Goal: Find specific page/section: Find specific page/section

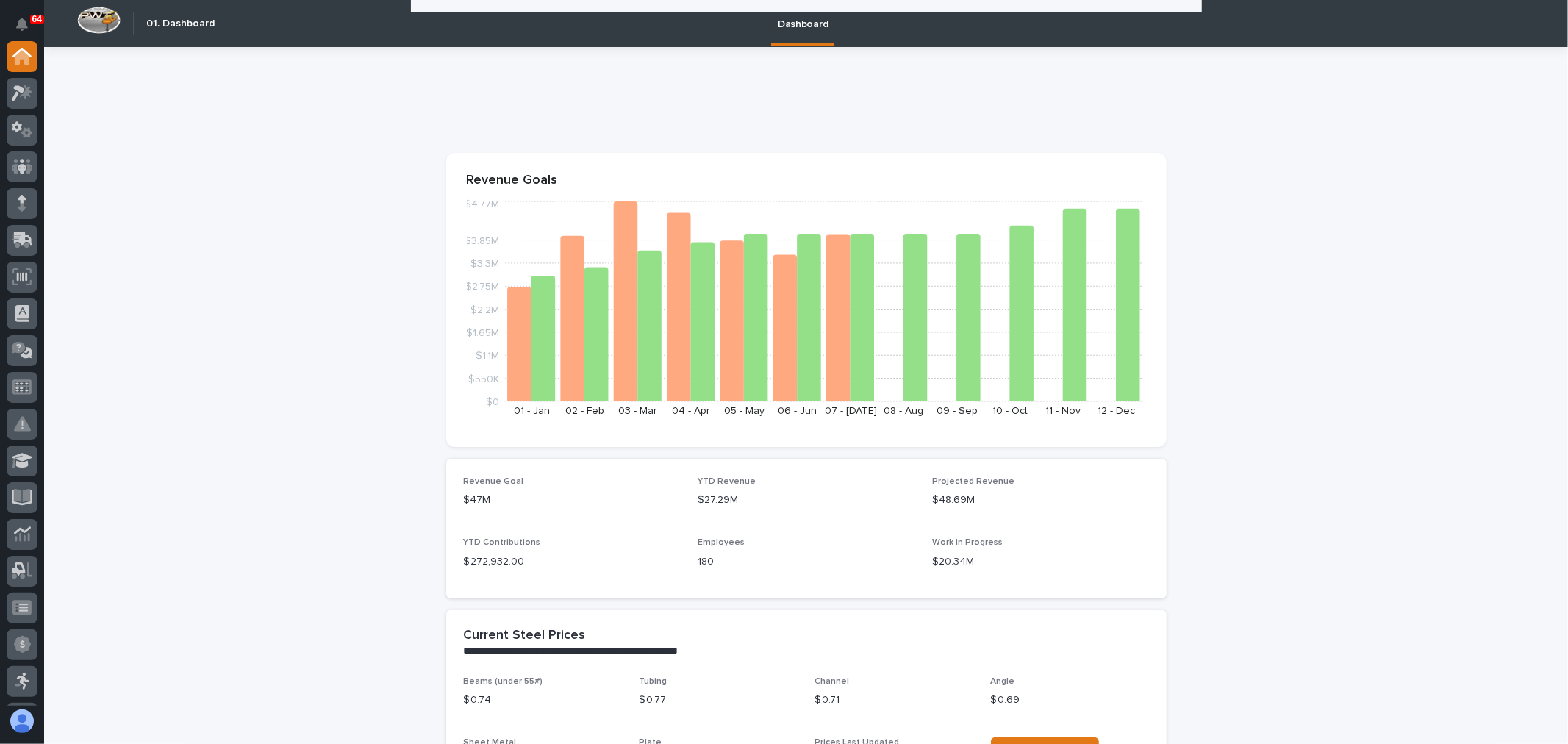
scroll to position [1633, 0]
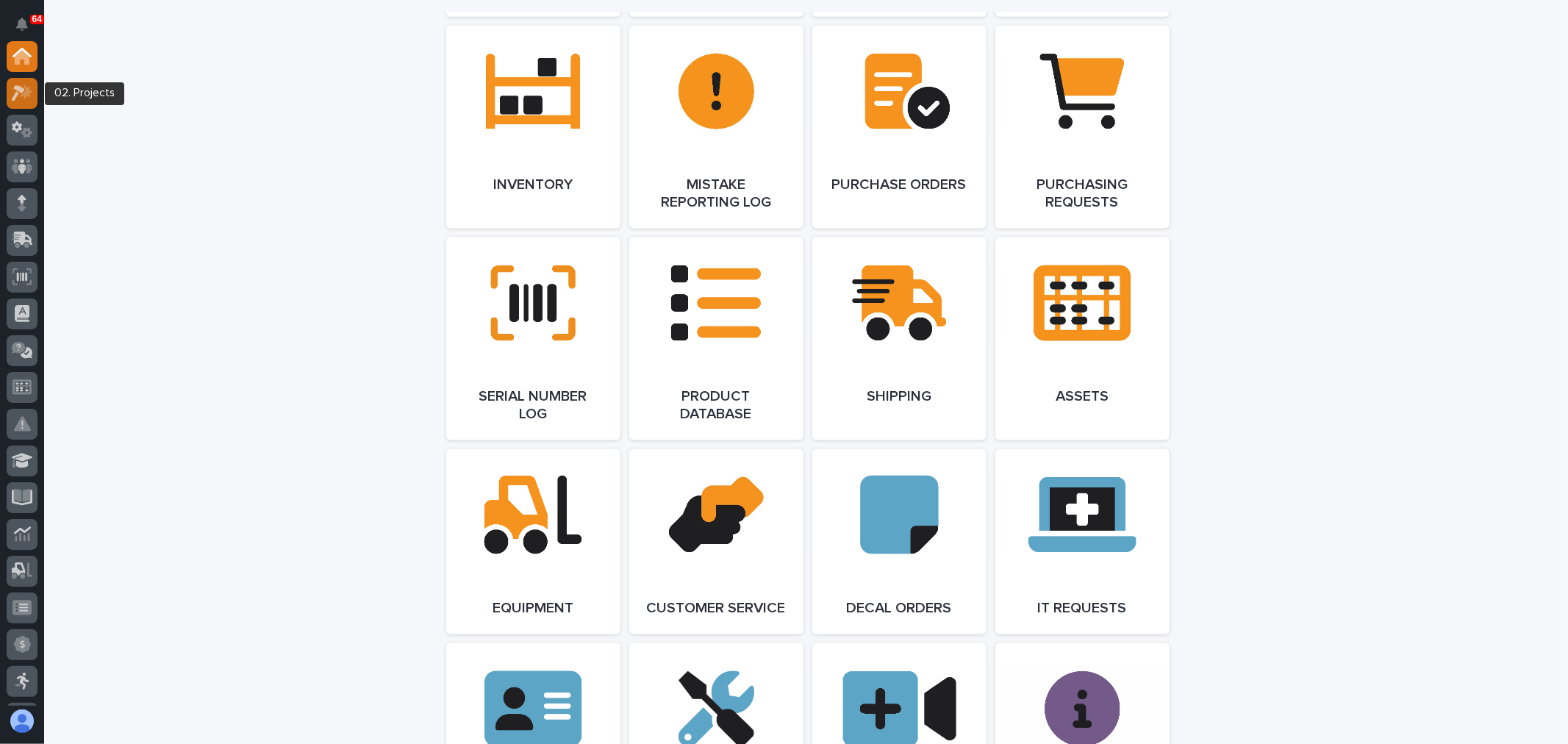
click at [22, 94] on icon at bounding box center [26, 91] width 13 height 14
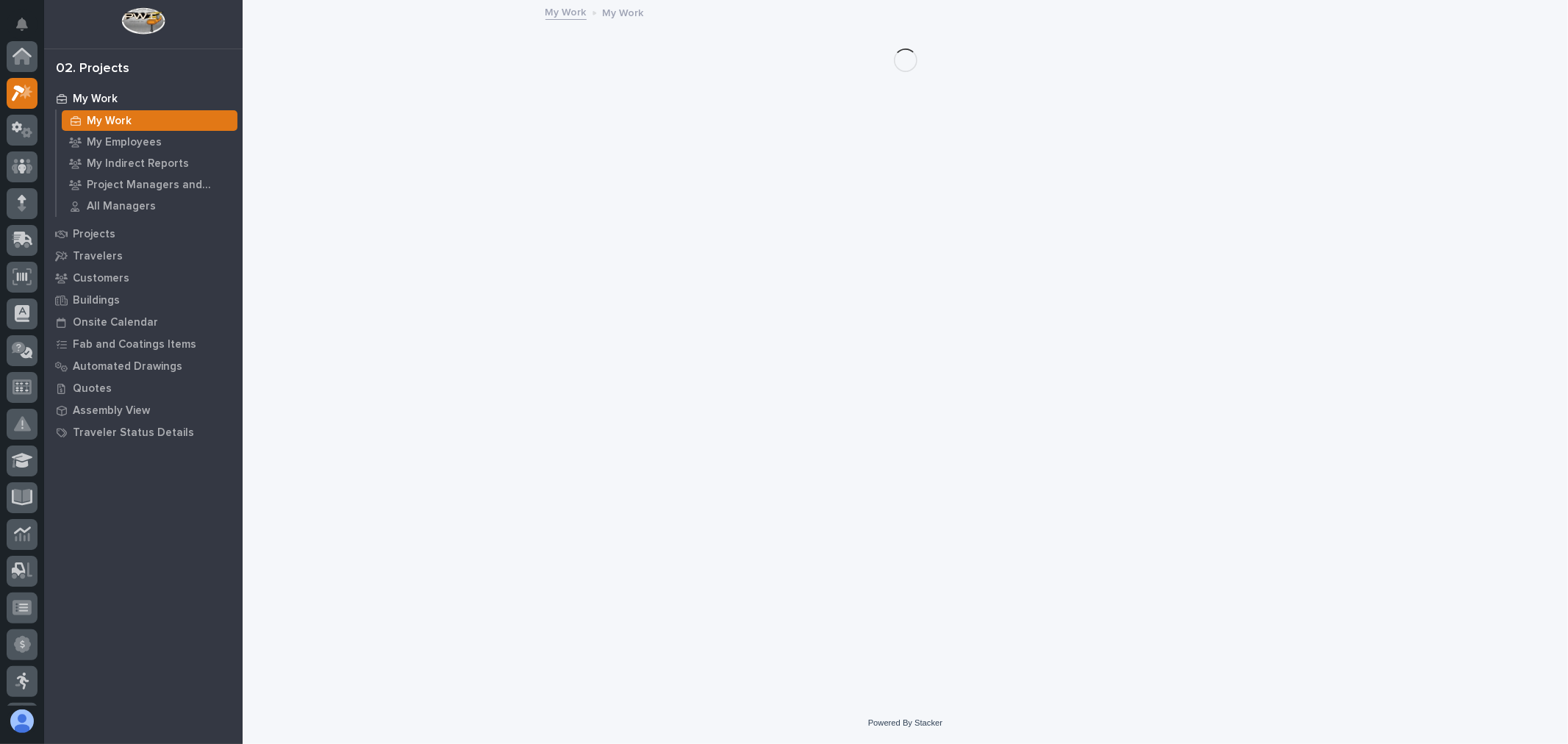
scroll to position [37, 0]
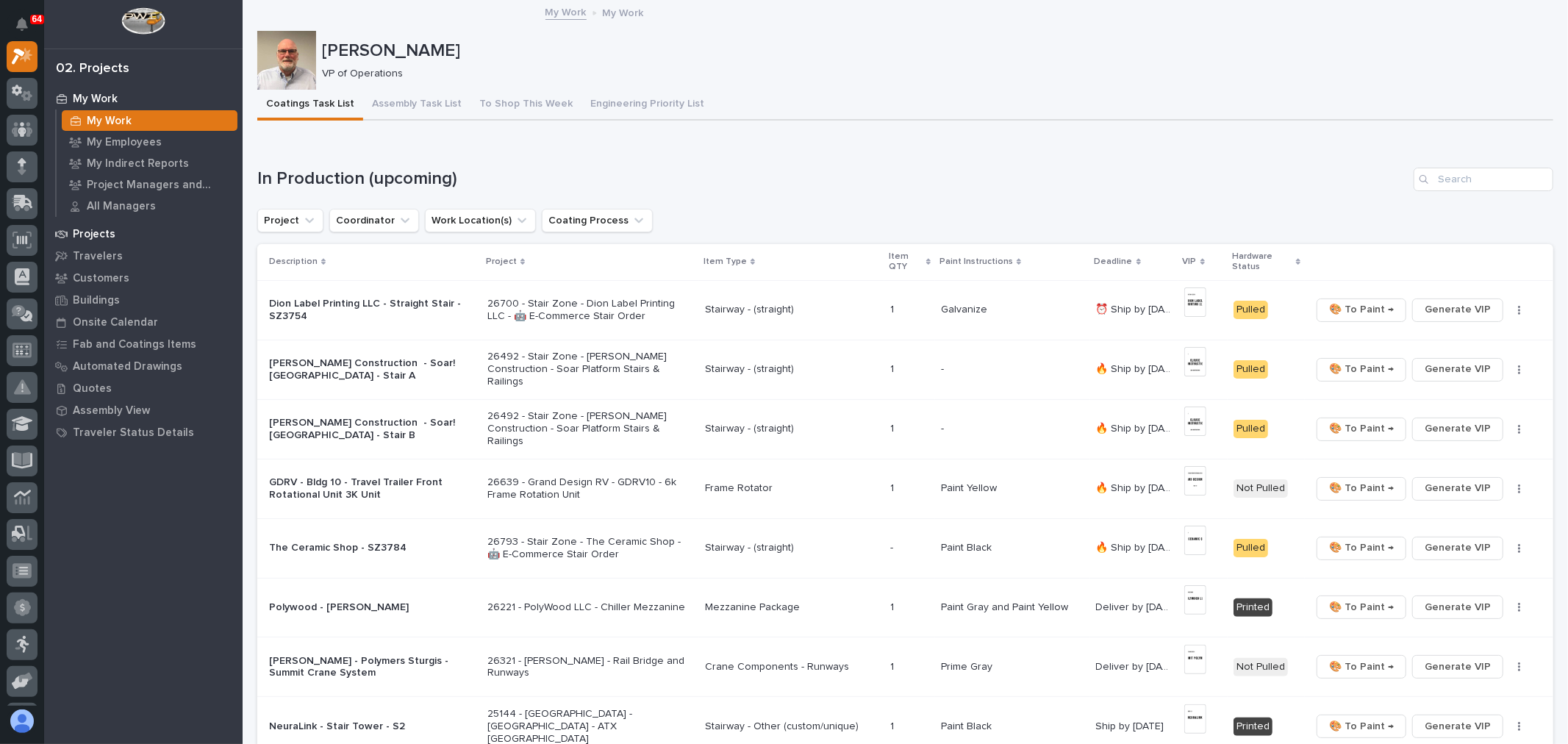
click at [110, 230] on p "Projects" at bounding box center [94, 234] width 43 height 13
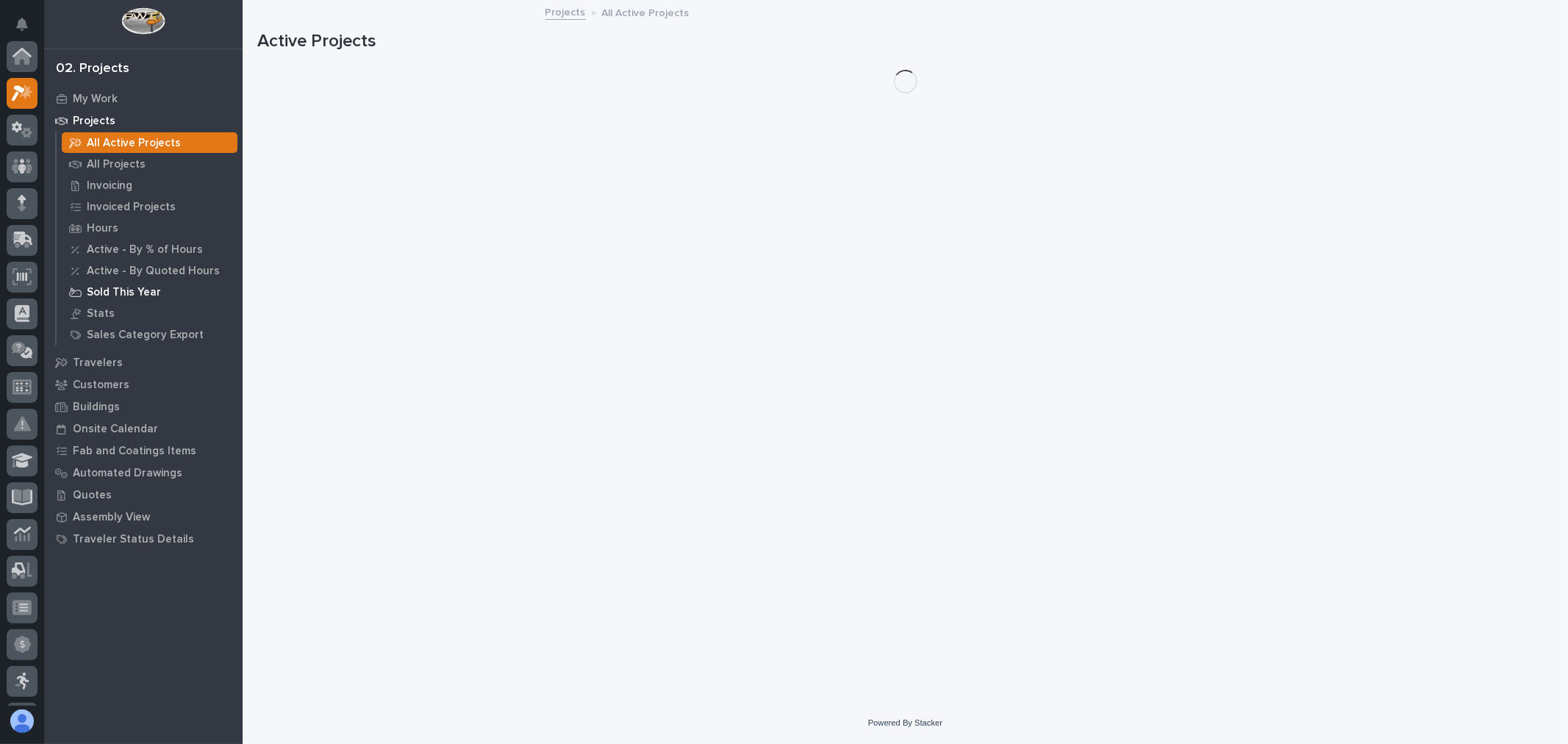
scroll to position [37, 0]
click at [128, 164] on p "All Projects" at bounding box center [117, 164] width 59 height 13
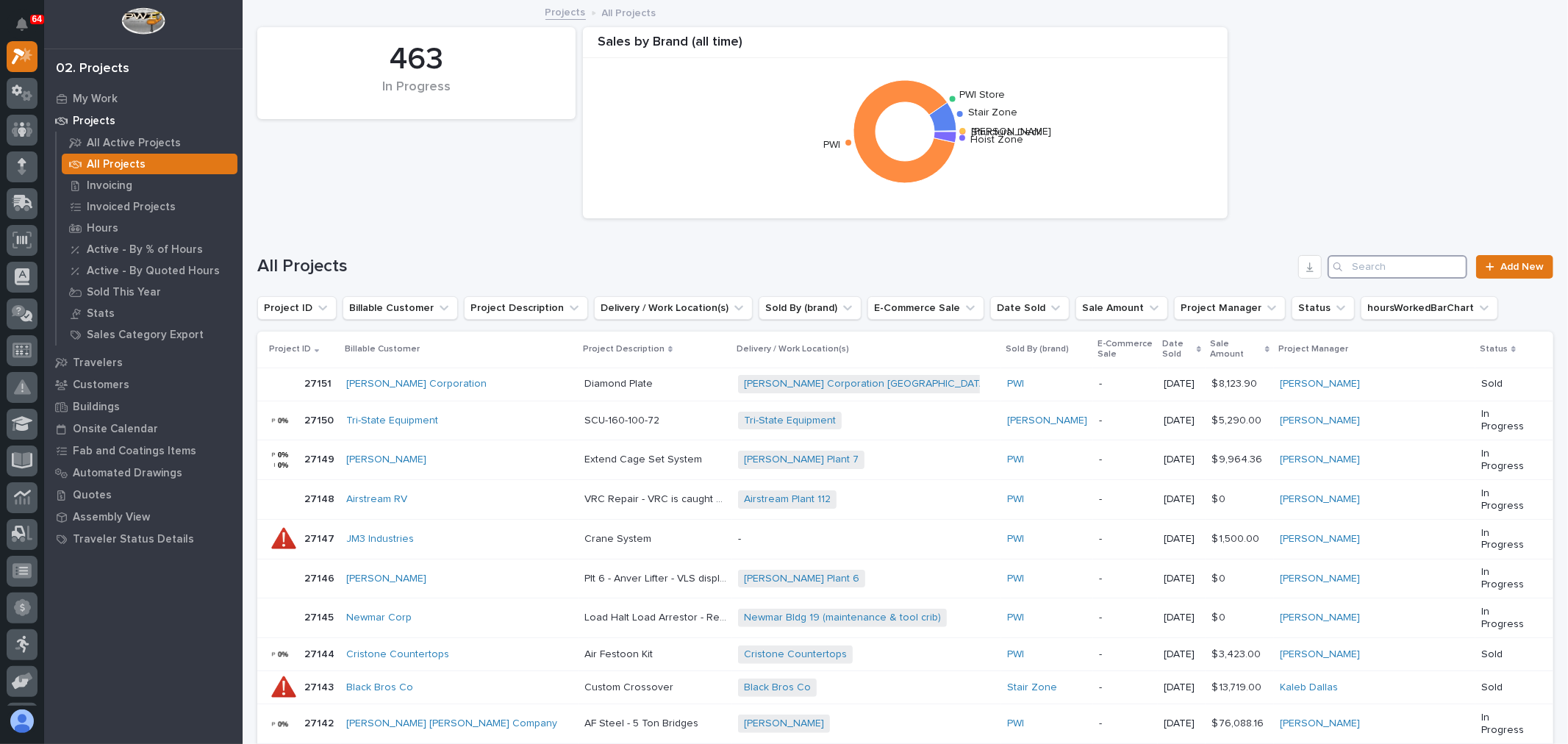
click at [1402, 267] on input "Search" at bounding box center [1397, 267] width 140 height 23
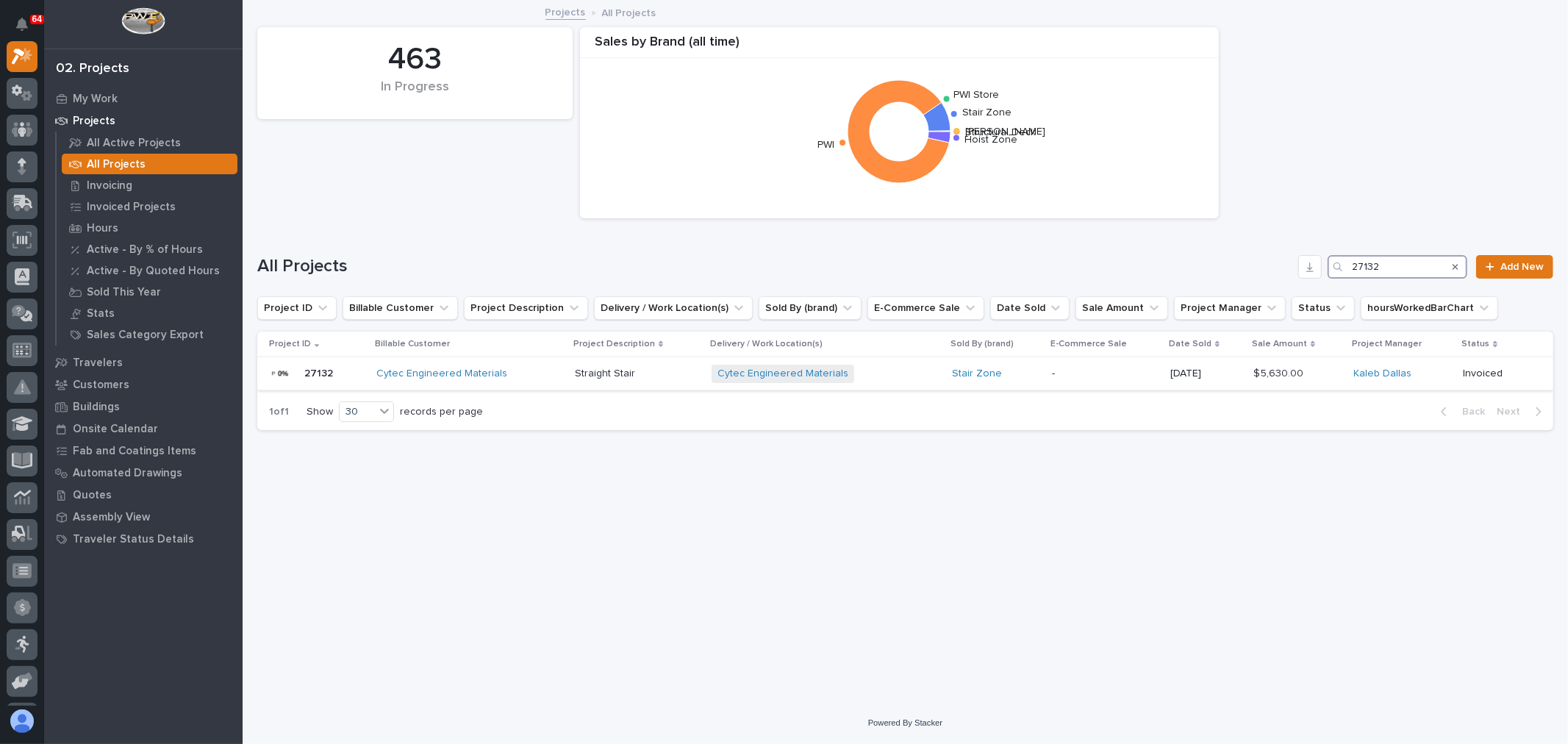
type input "27132"
click at [1072, 379] on p "-" at bounding box center [1105, 373] width 107 height 13
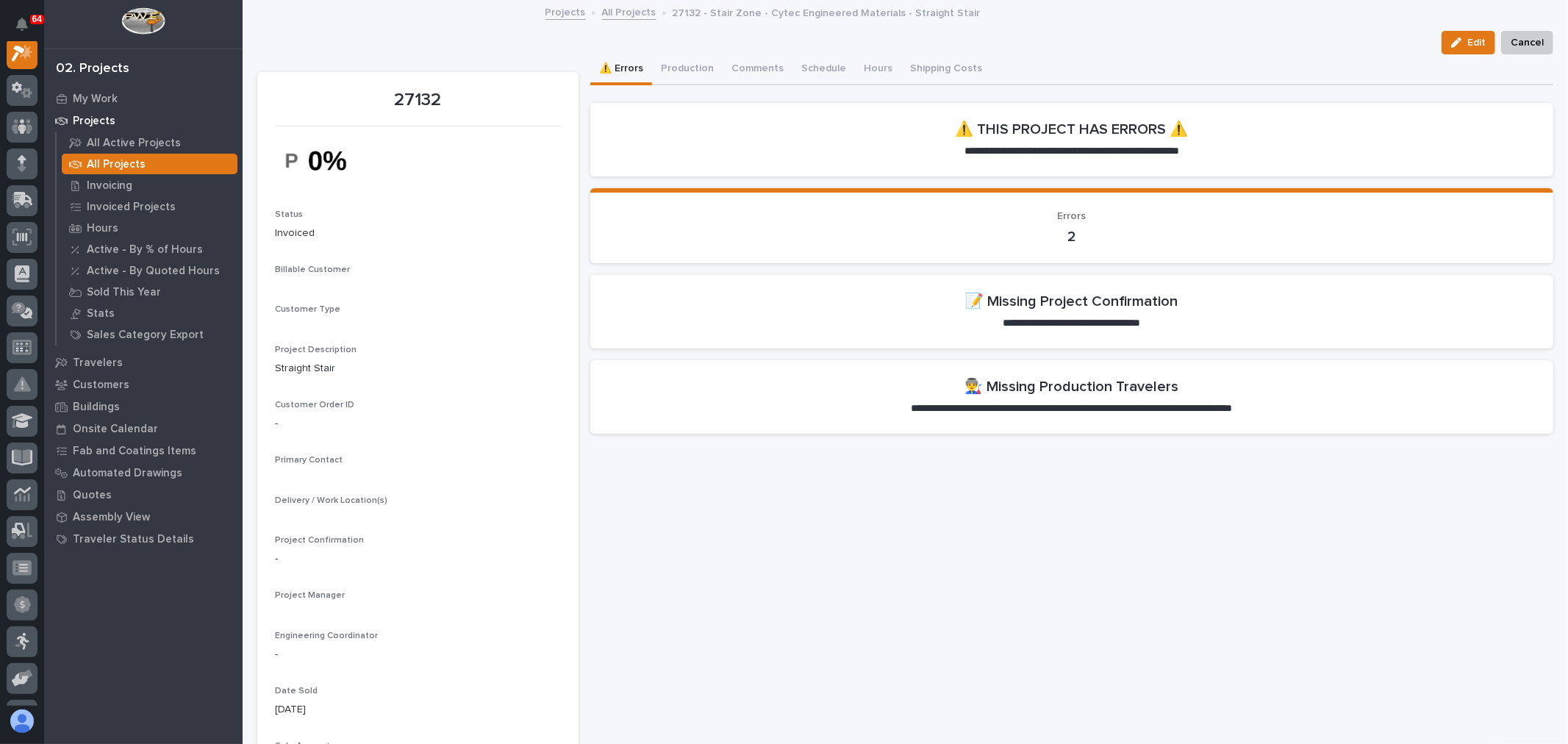
scroll to position [37, 0]
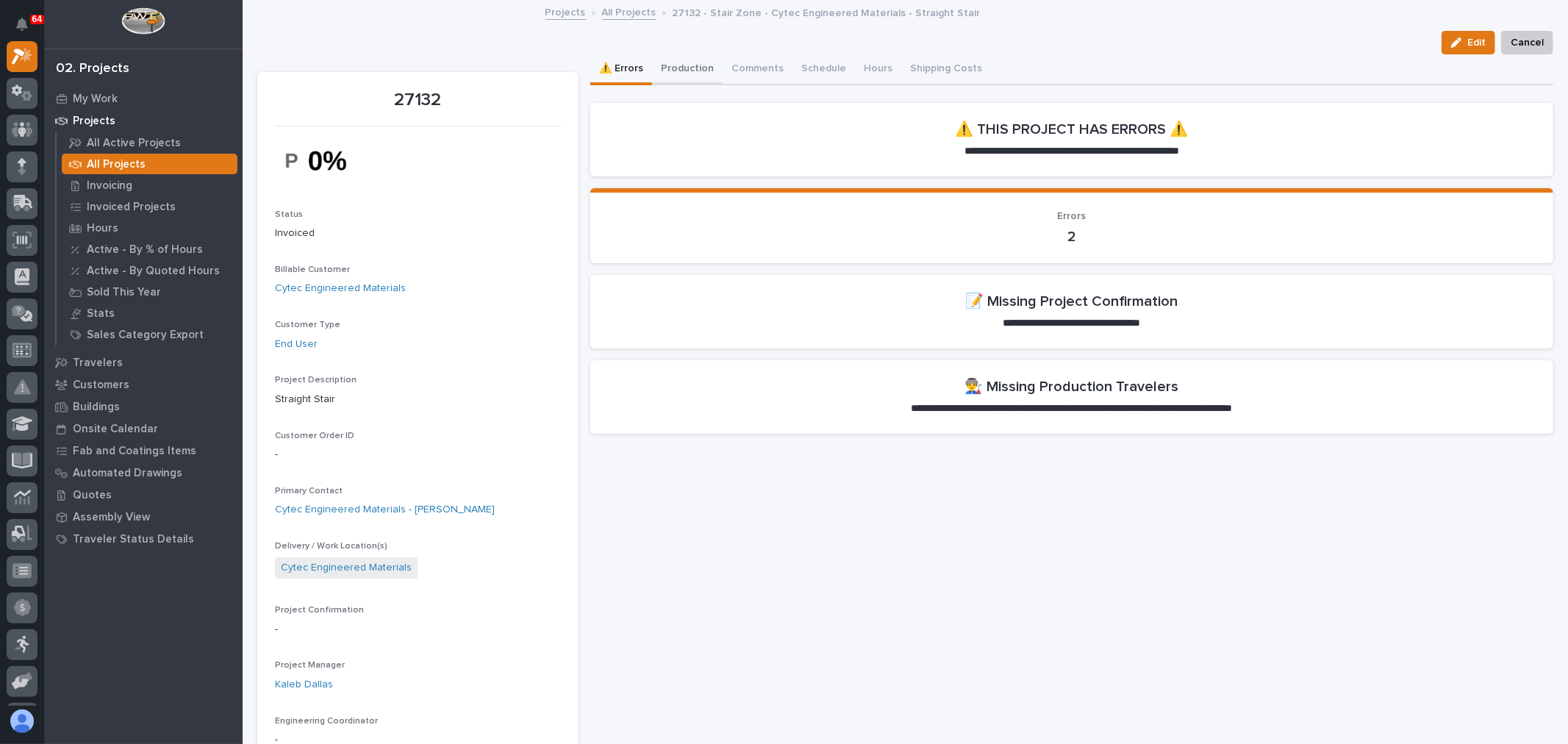
click at [701, 67] on button "Production" at bounding box center [687, 70] width 71 height 31
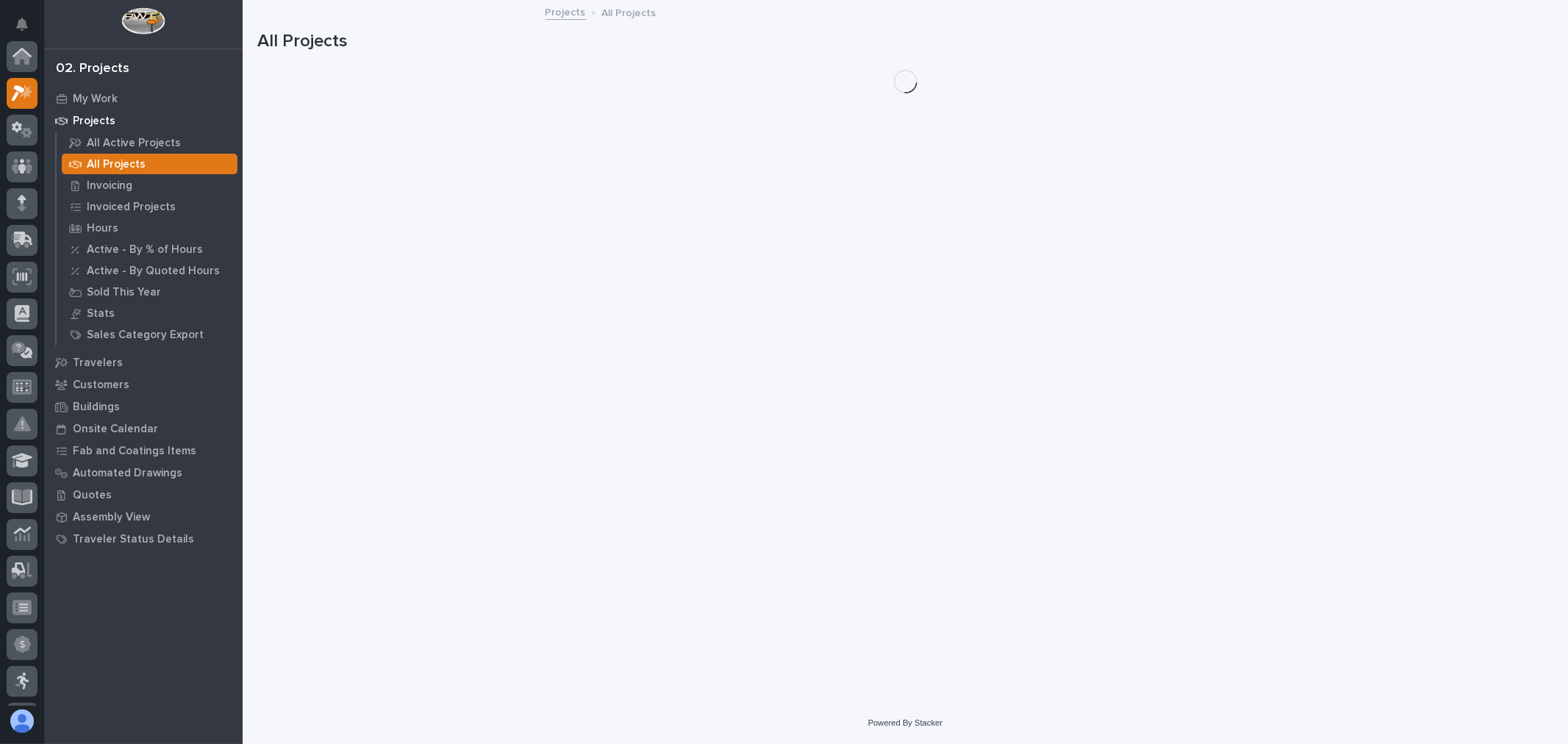
scroll to position [39, 0]
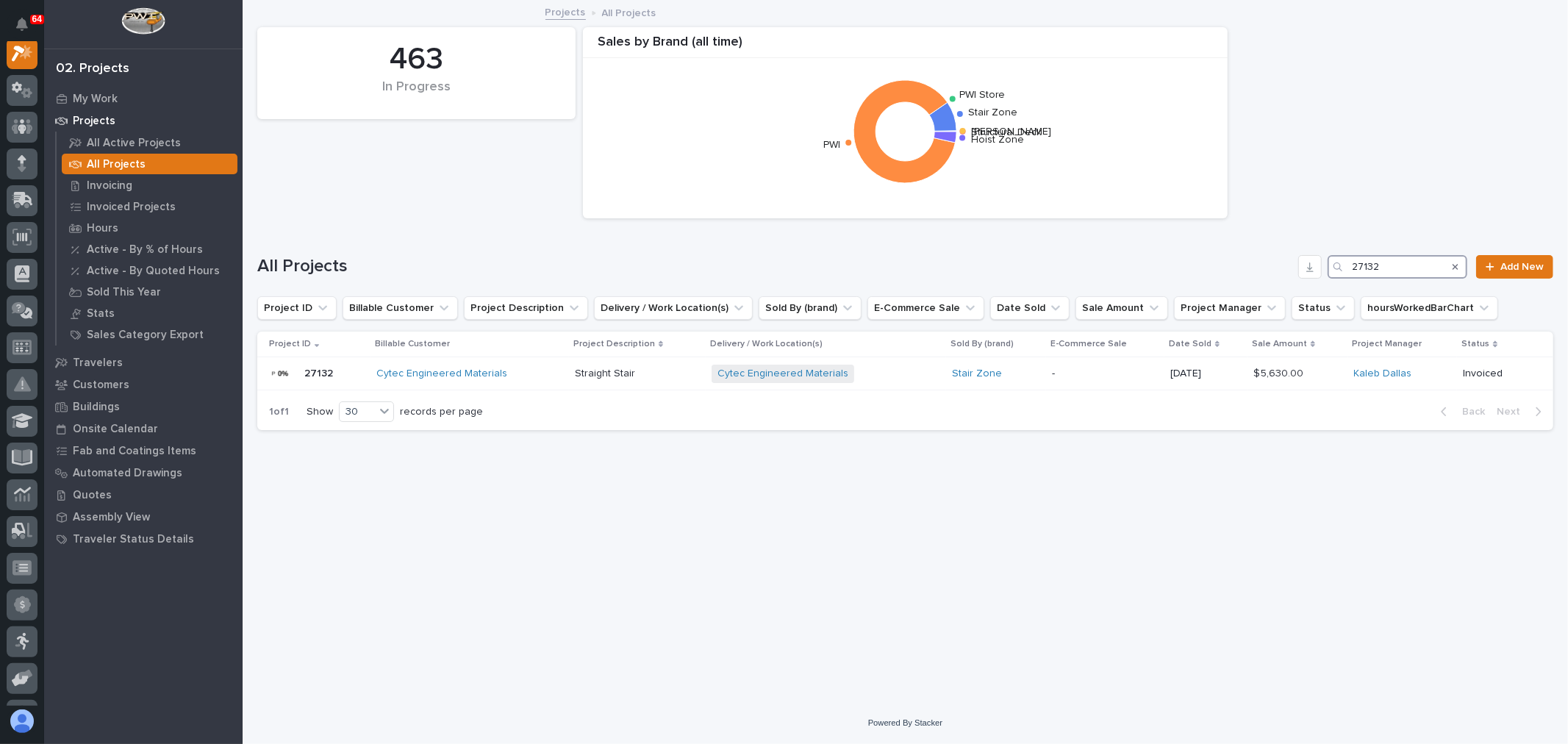
click at [1420, 266] on input "27132" at bounding box center [1397, 267] width 140 height 23
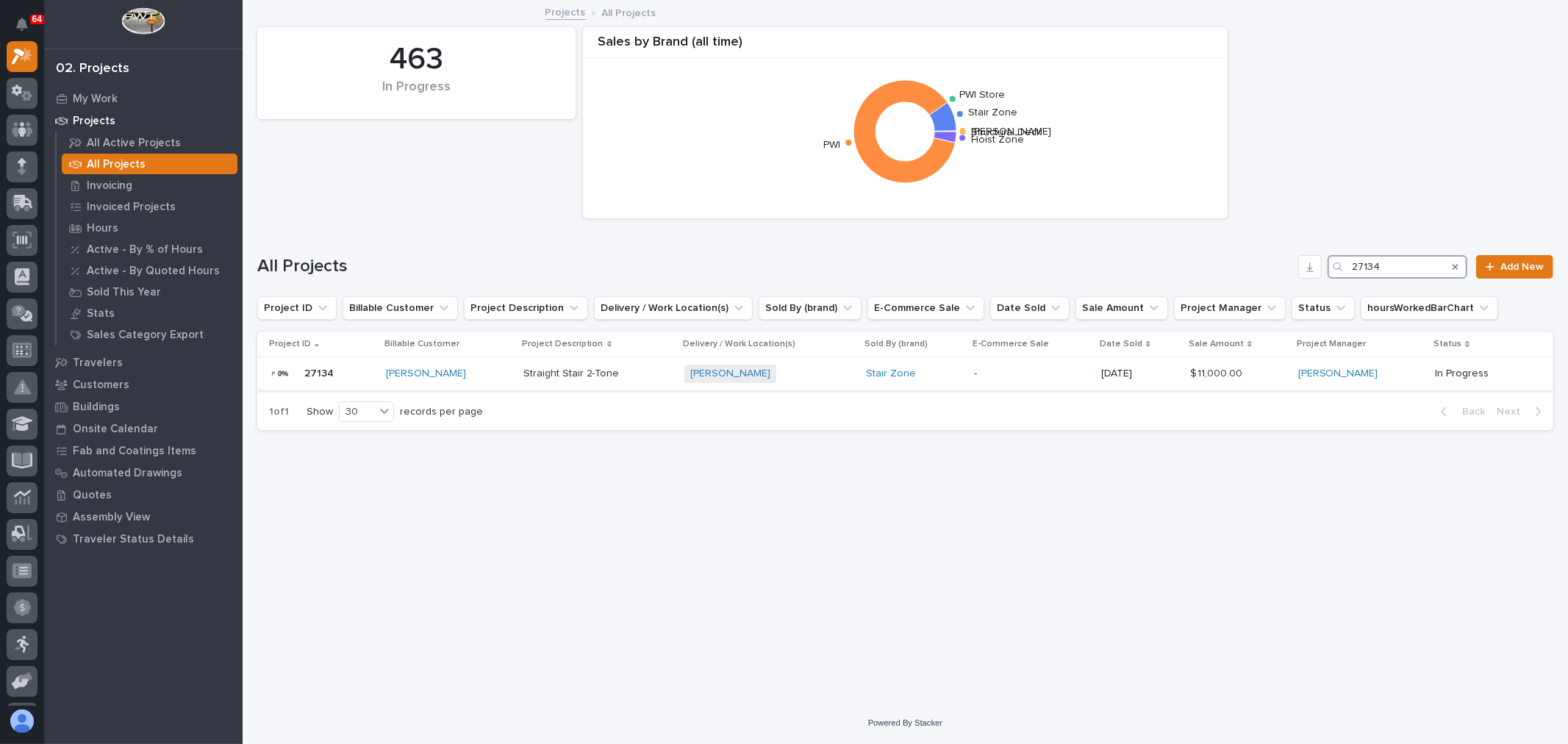
type input "27134"
click at [810, 378] on div "[PERSON_NAME] + 0" at bounding box center [769, 373] width 171 height 18
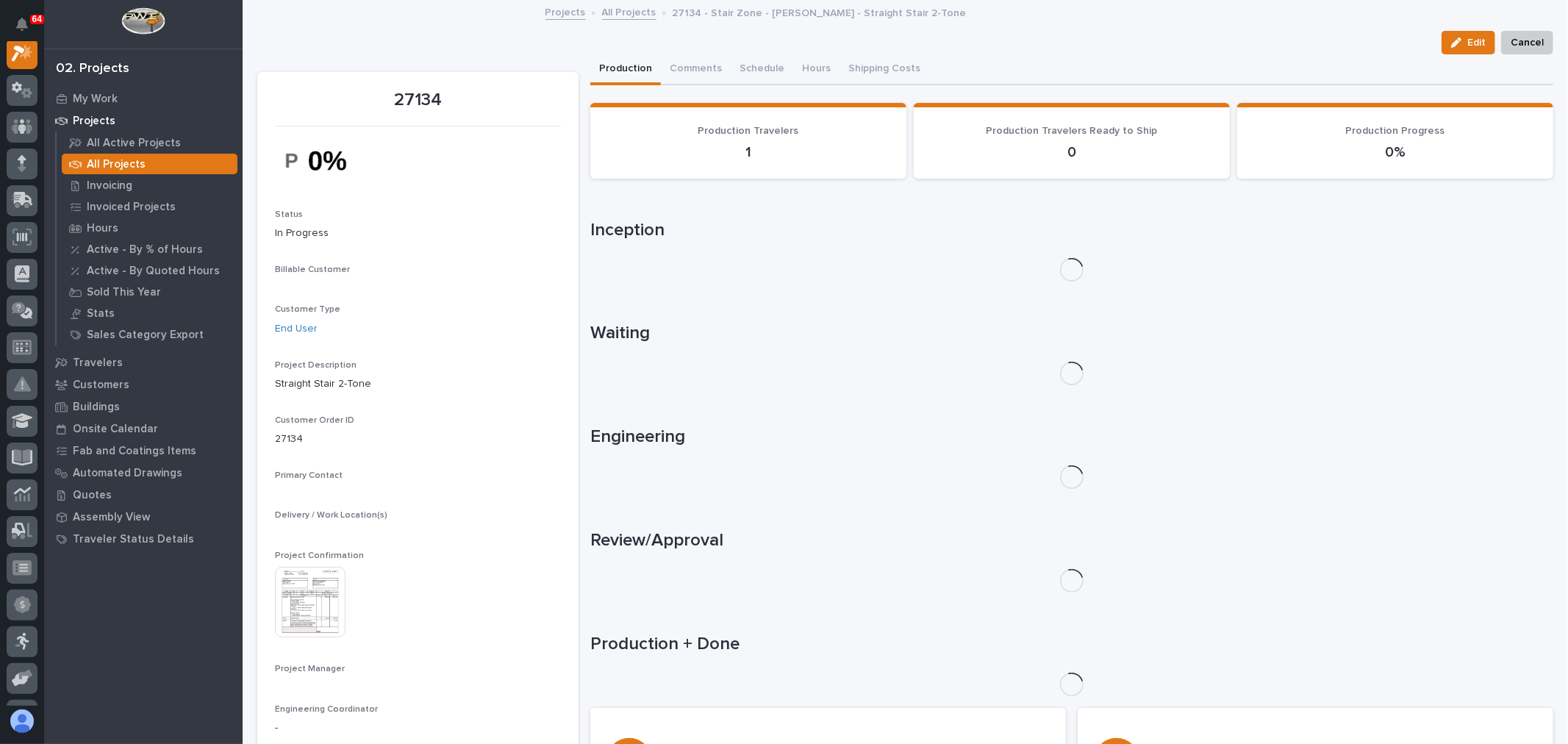
scroll to position [37, 0]
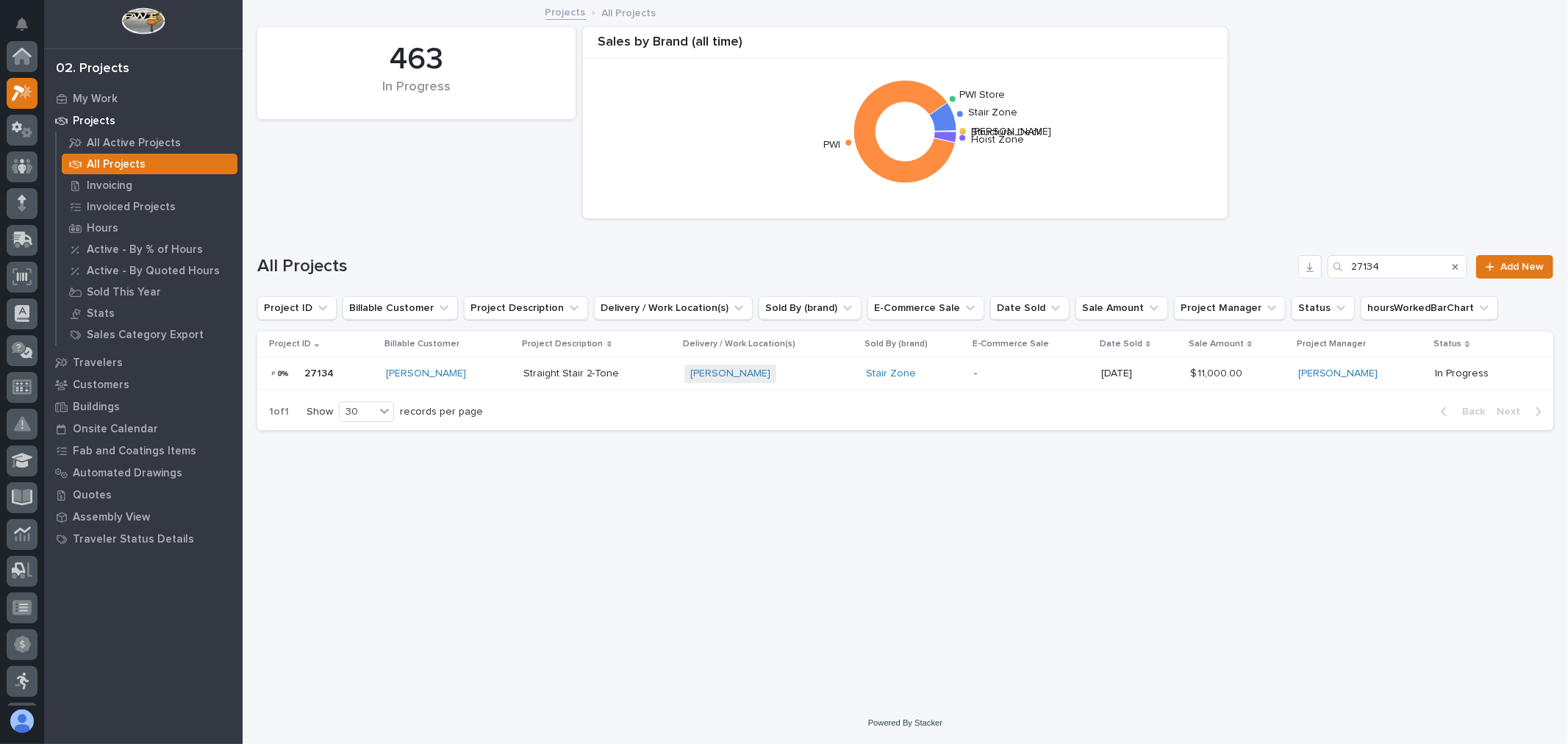
scroll to position [39, 0]
click at [1400, 258] on input "27134" at bounding box center [1397, 267] width 140 height 23
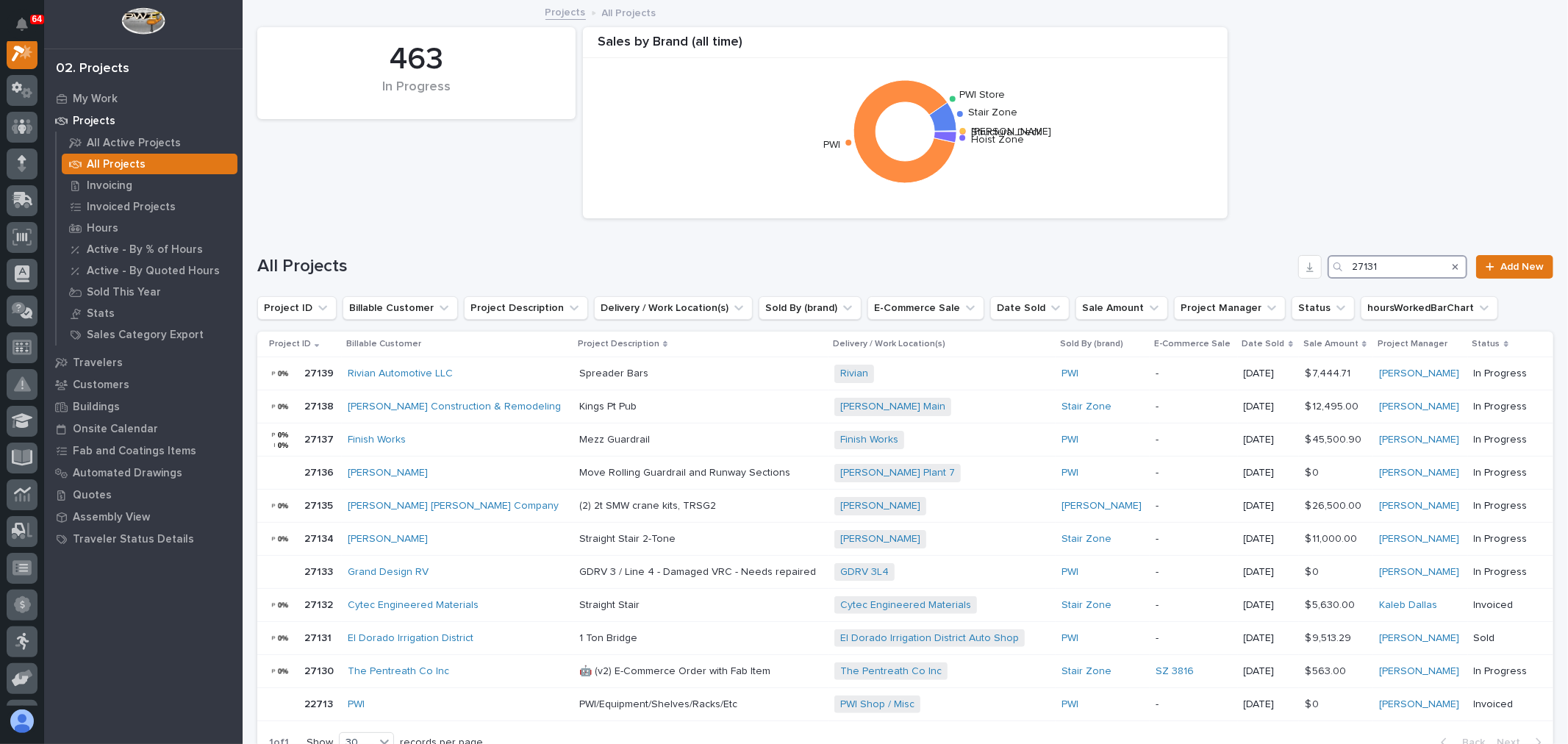
scroll to position [37, 0]
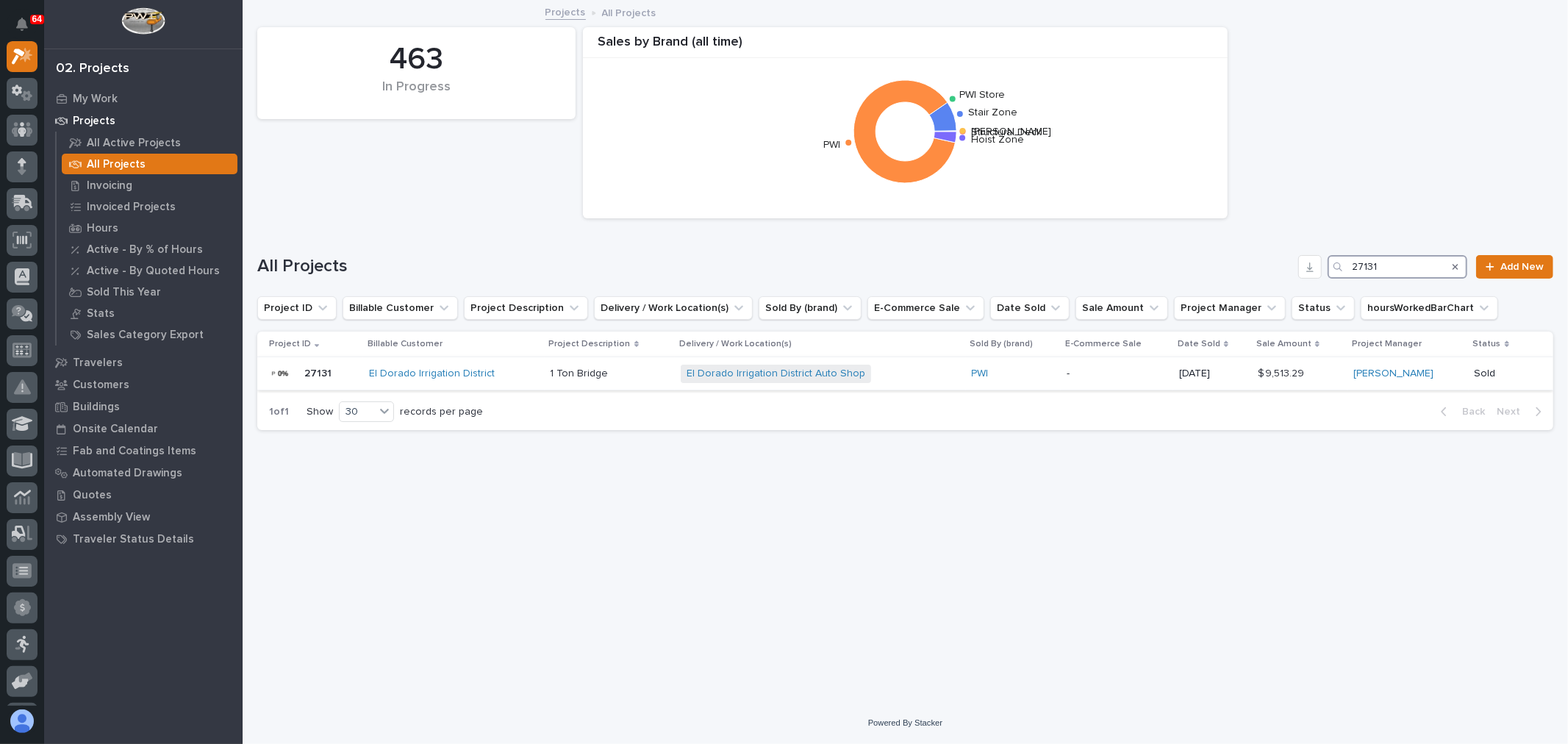
type input "27131"
click at [1025, 380] on div "PWI" at bounding box center [1013, 373] width 83 height 13
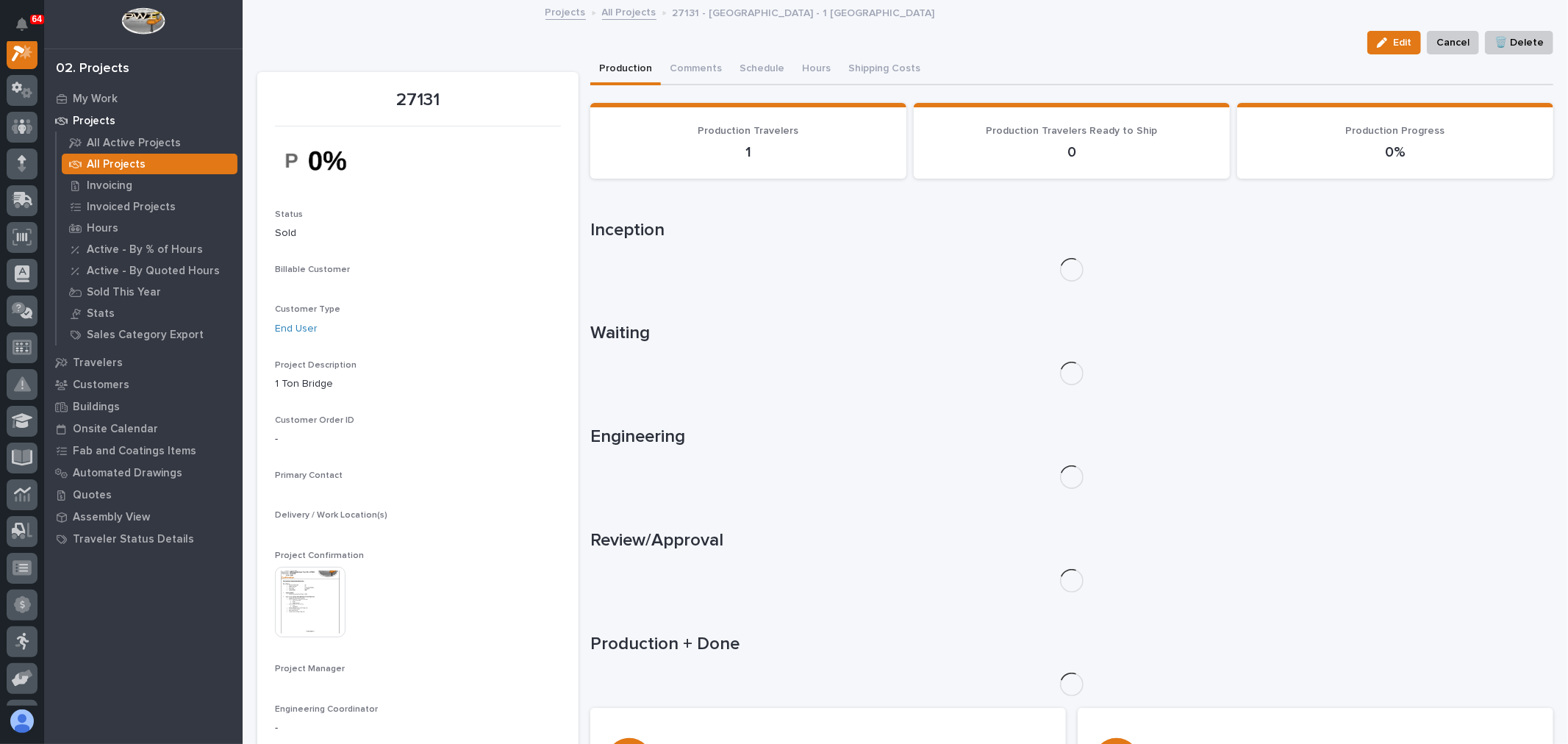
scroll to position [37, 0]
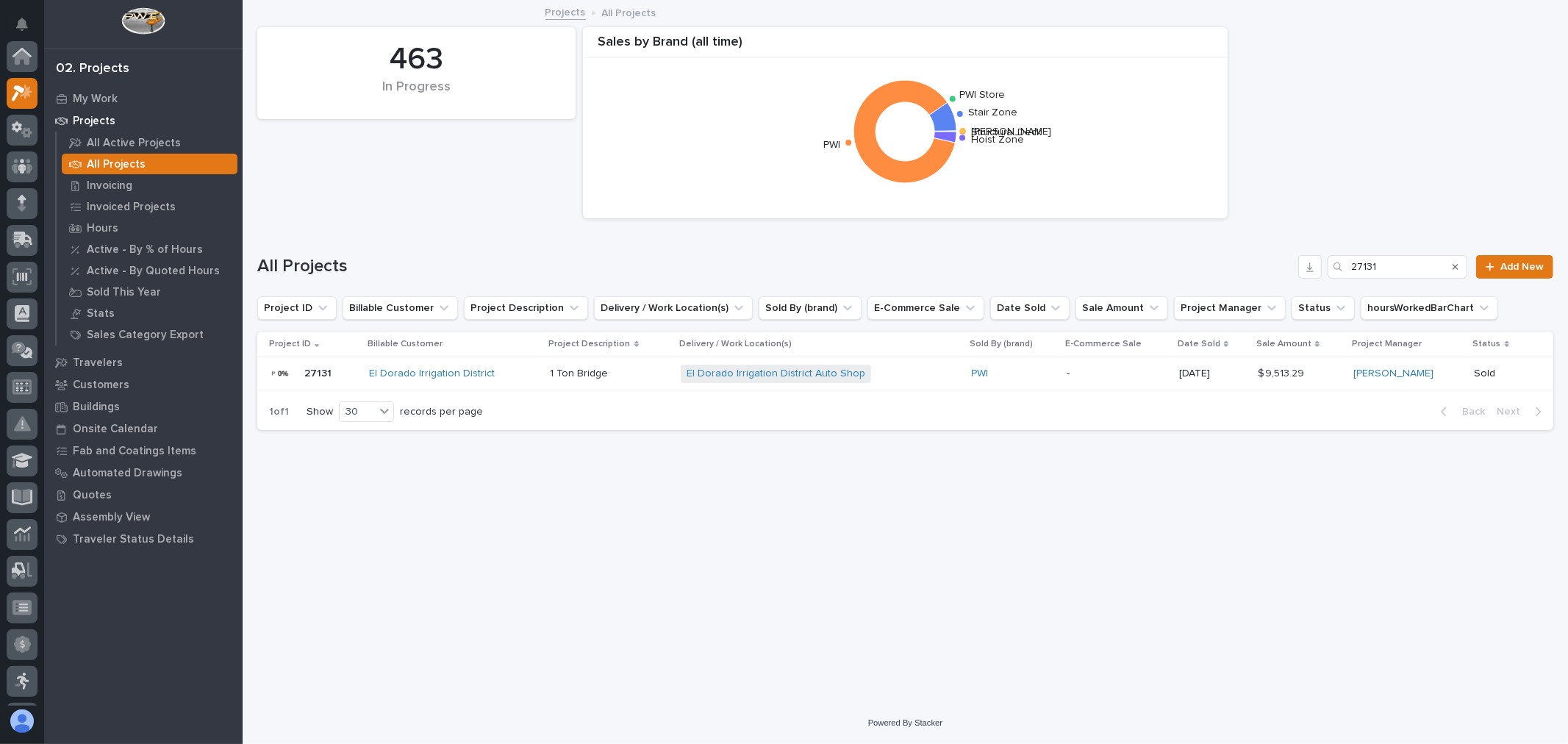
scroll to position [39, 0]
click at [1434, 266] on input "27131" at bounding box center [1397, 267] width 140 height 23
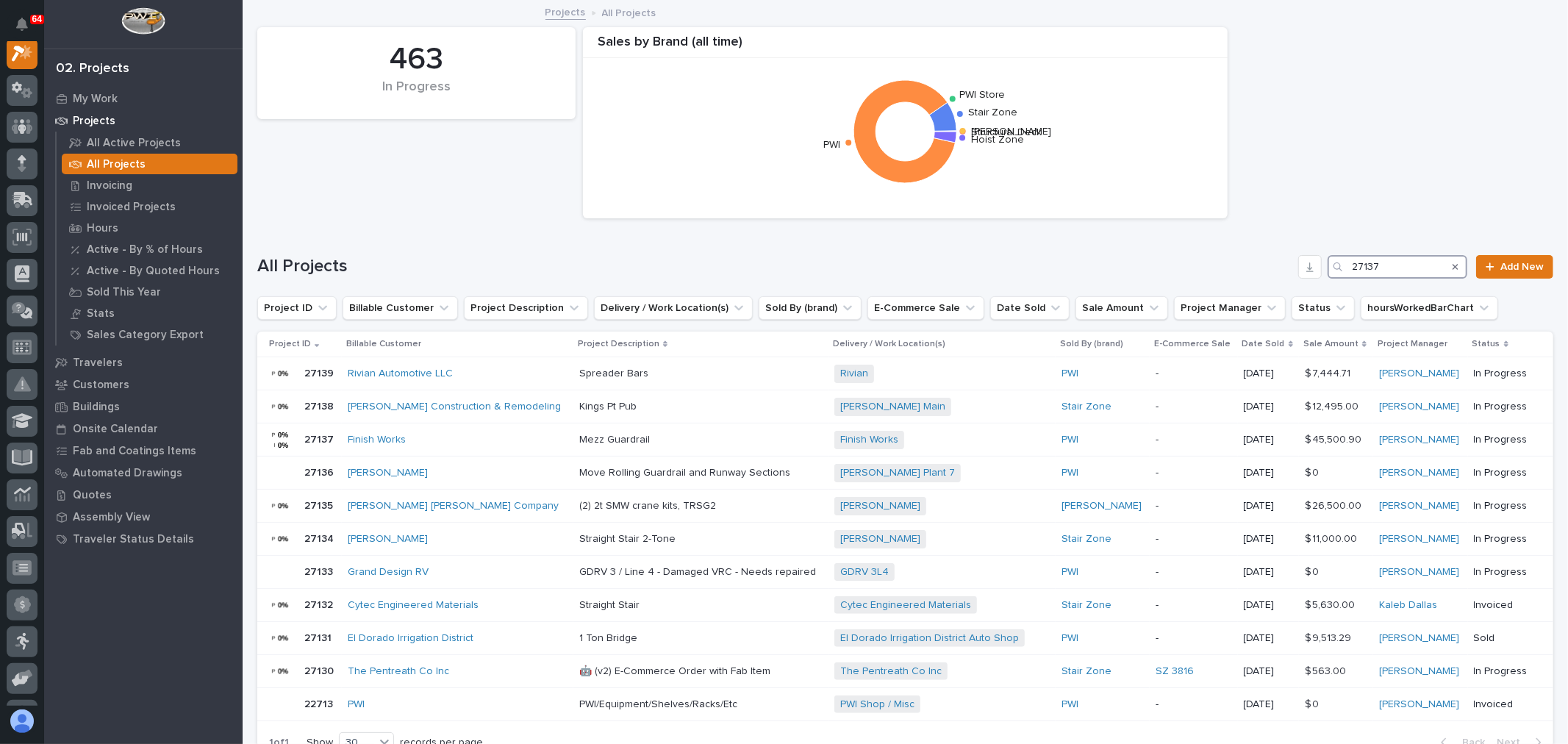
scroll to position [37, 0]
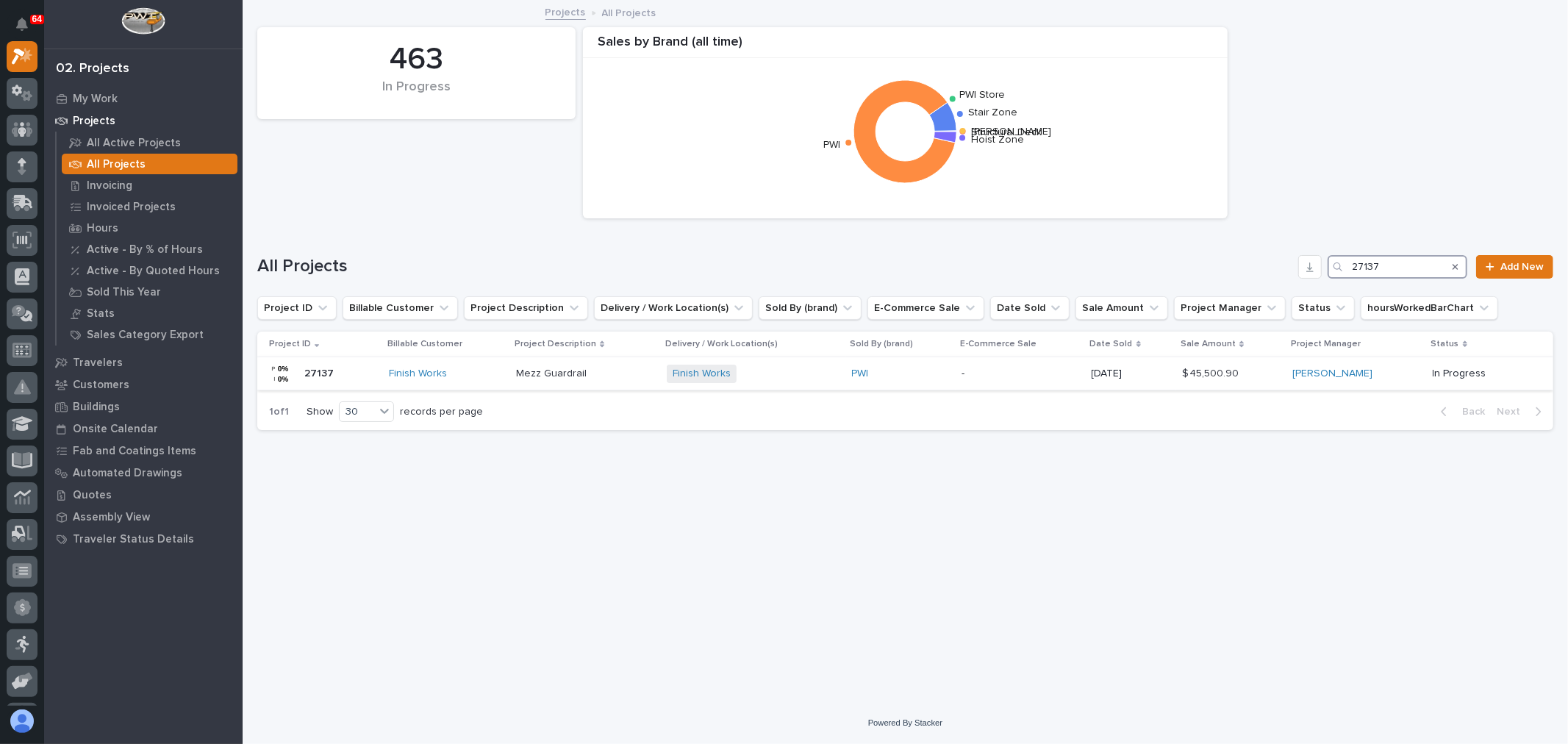
type input "27137"
click at [794, 378] on div "Finish Works + 0" at bounding box center [753, 373] width 172 height 18
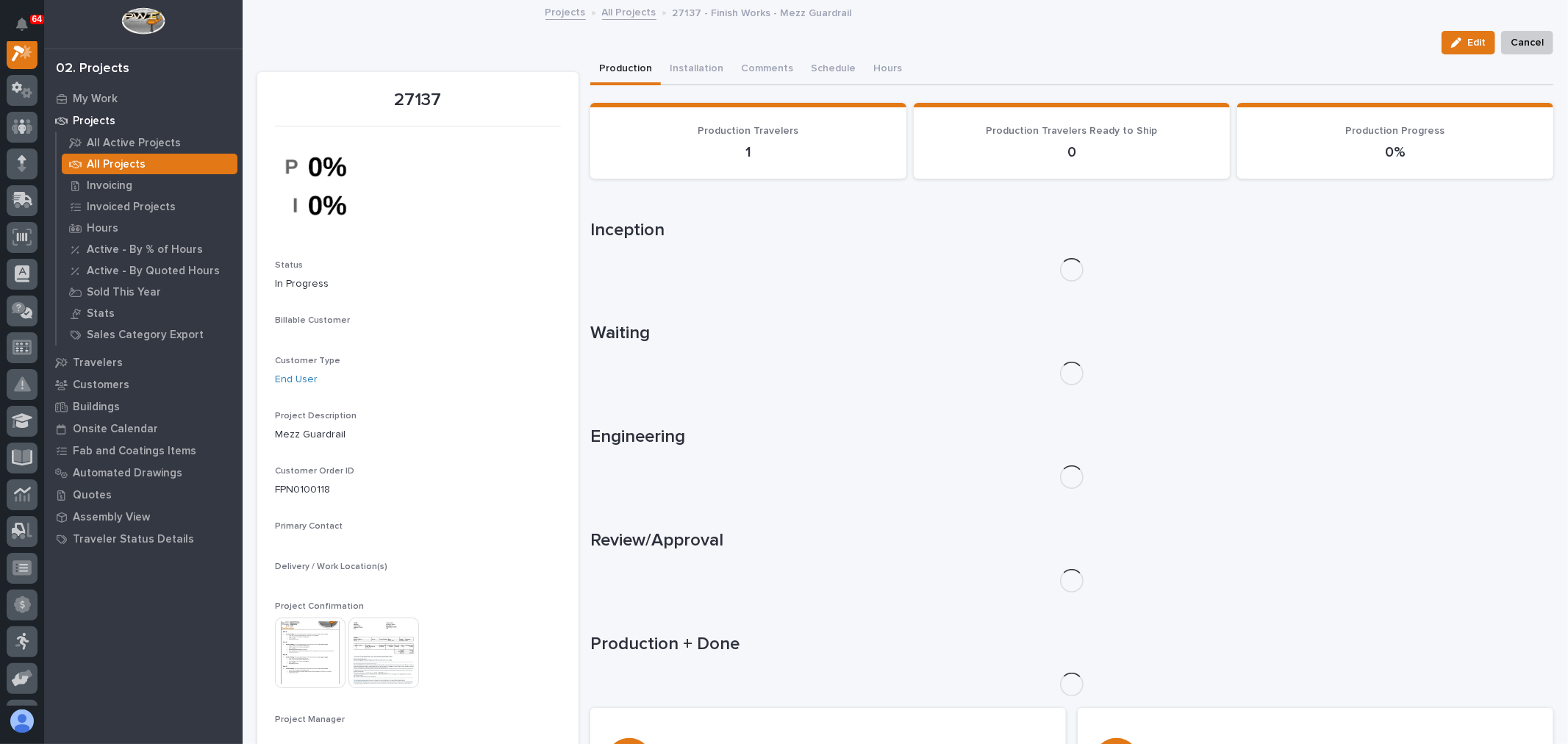
scroll to position [37, 0]
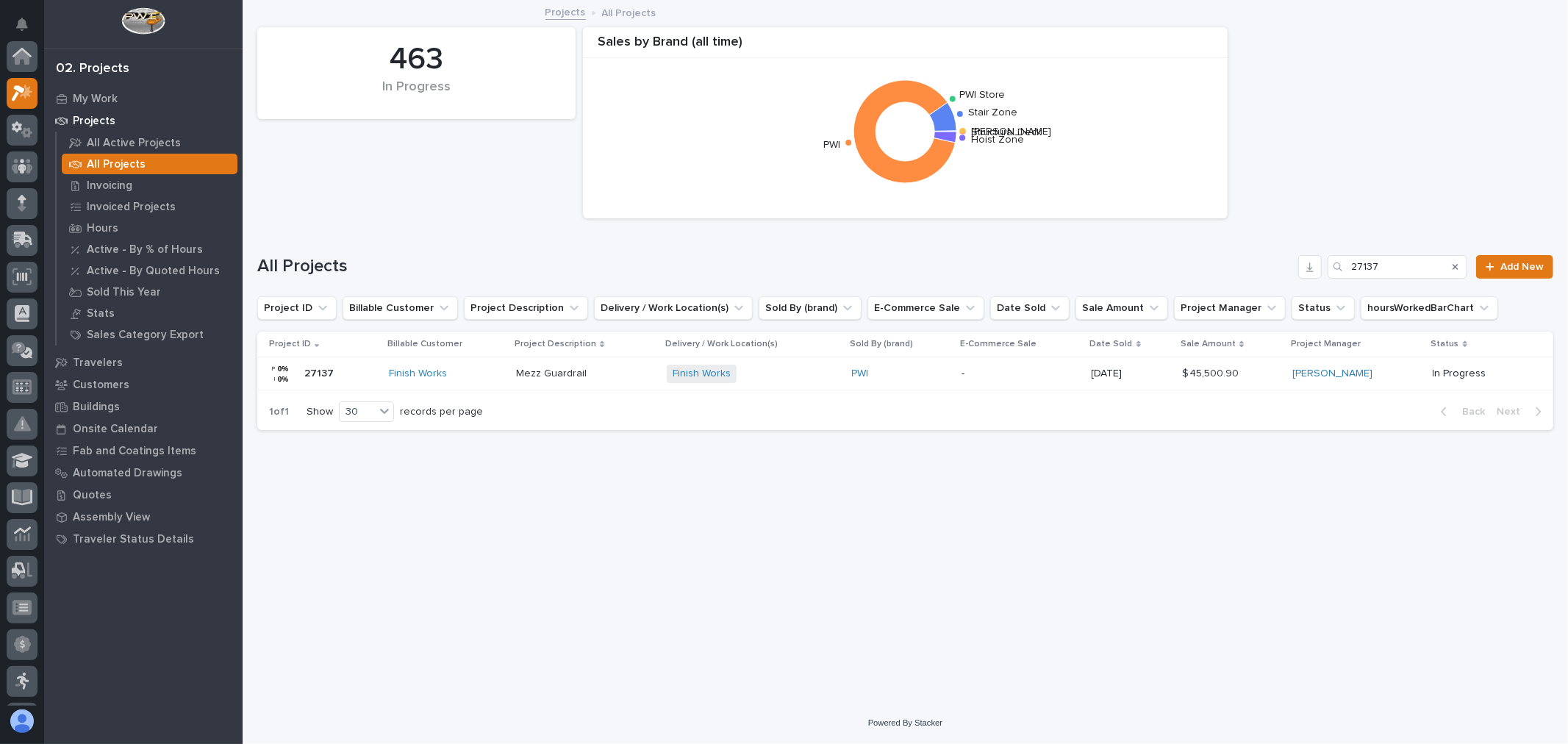
scroll to position [39, 0]
click at [1413, 270] on input "27137" at bounding box center [1397, 267] width 140 height 23
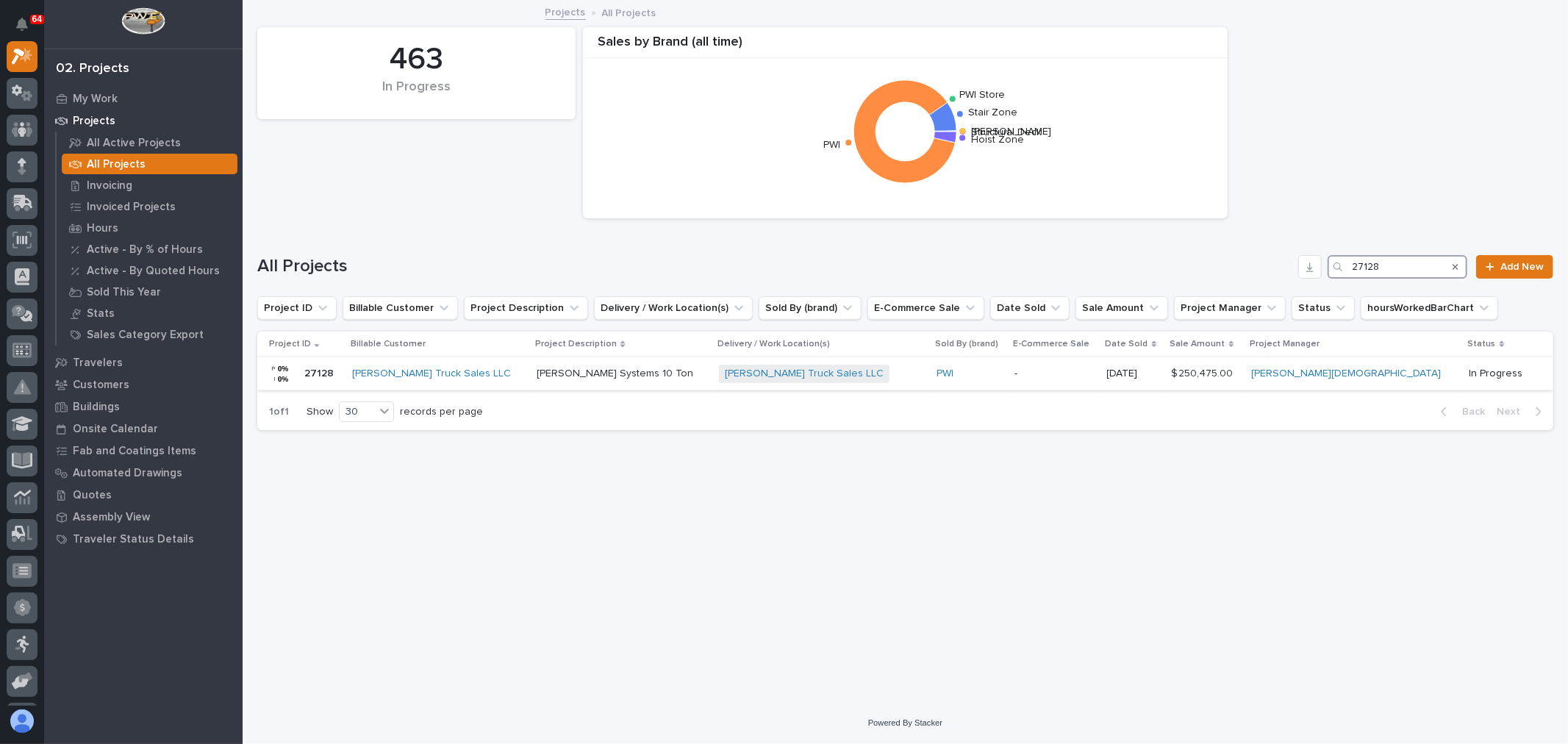
type input "27128"
click at [985, 368] on div "PWI" at bounding box center [969, 373] width 66 height 13
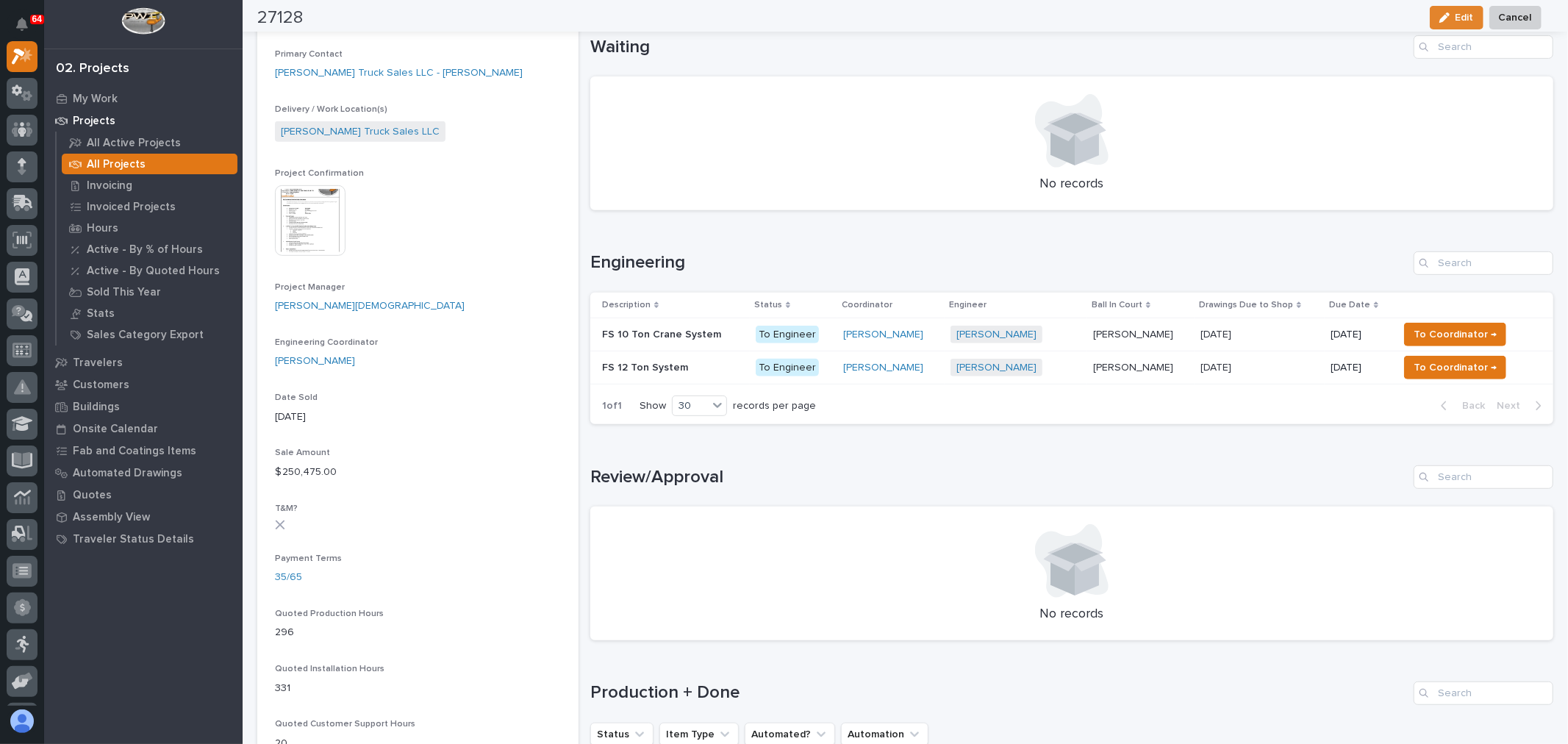
scroll to position [489, 0]
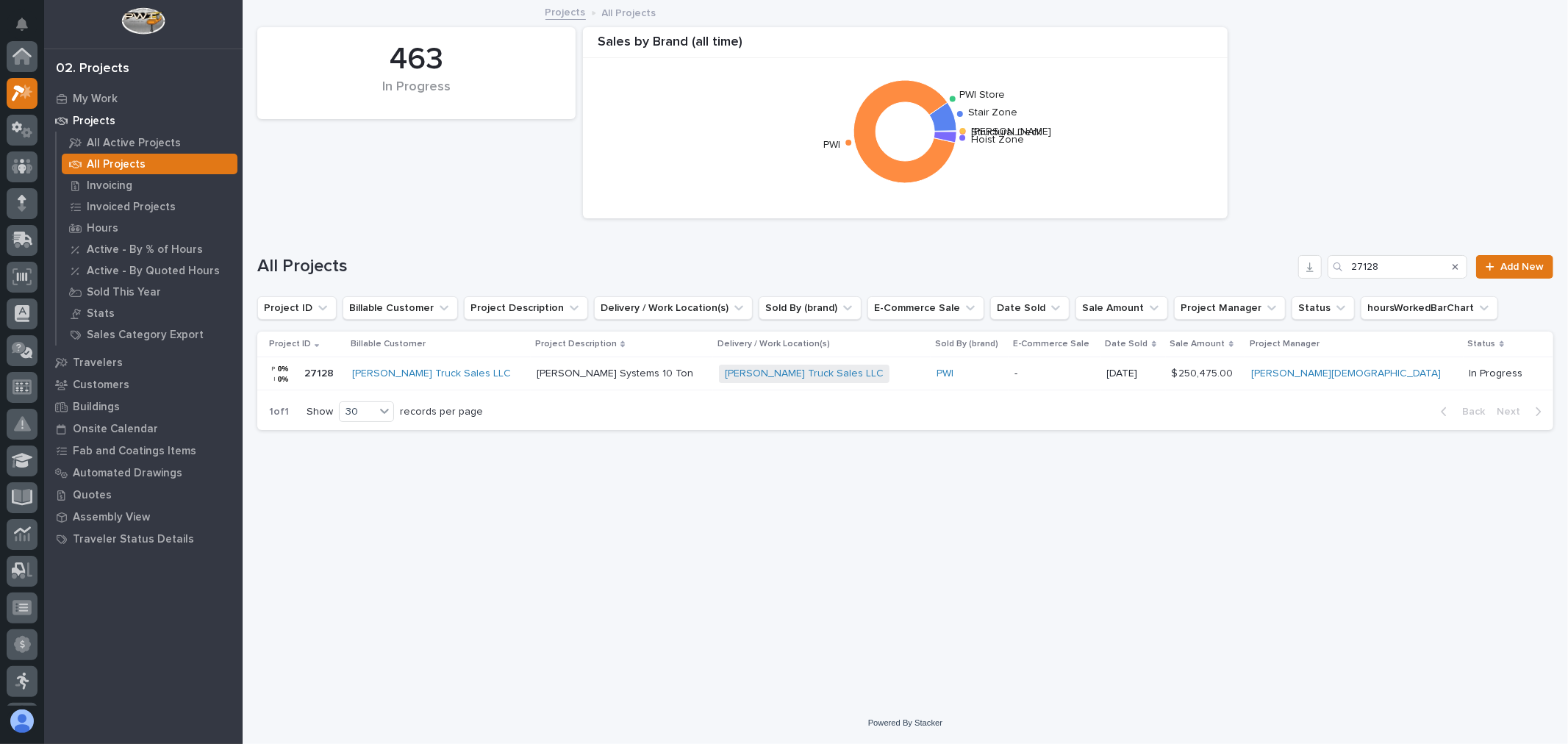
scroll to position [39, 0]
click at [1408, 267] on input "27128" at bounding box center [1397, 267] width 140 height 23
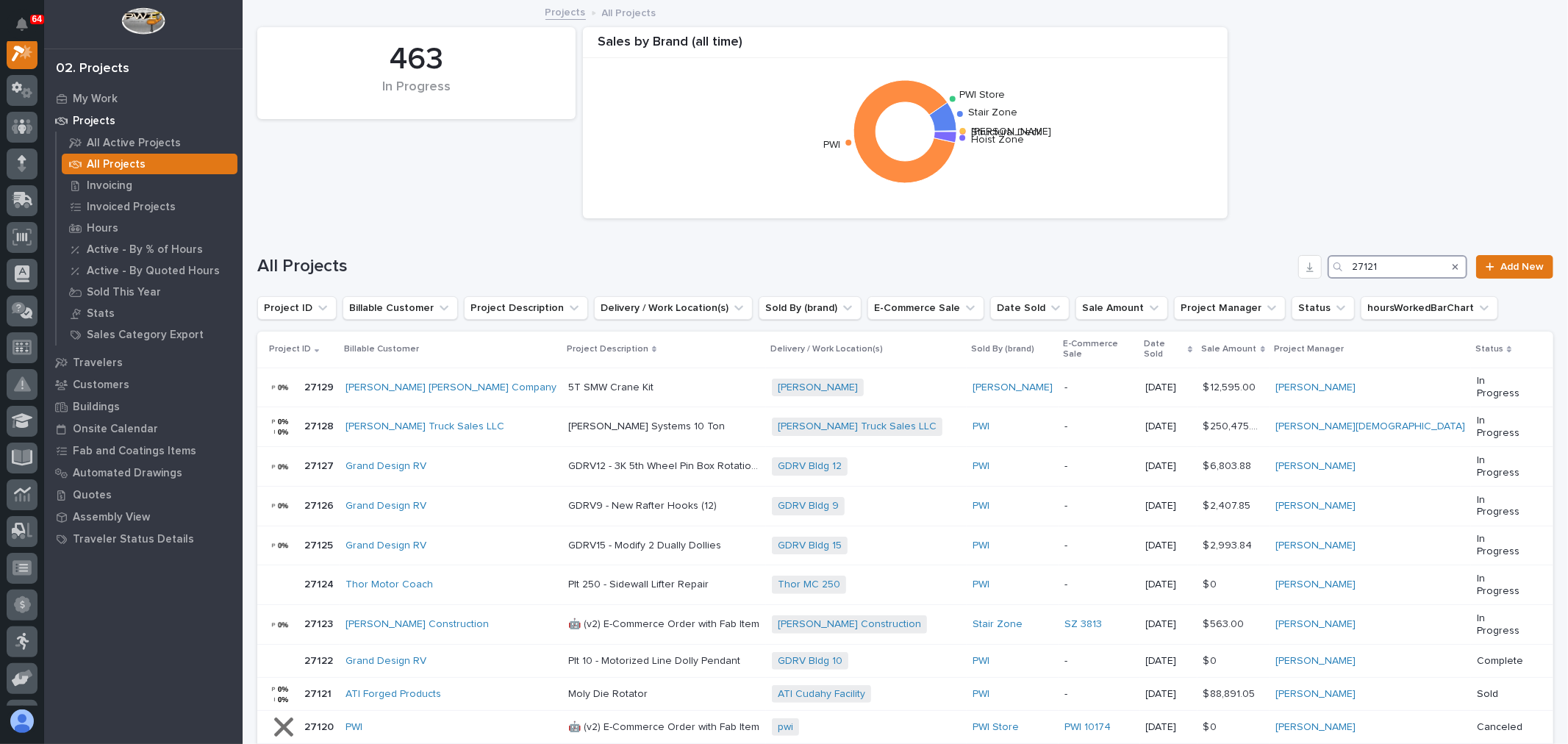
scroll to position [37, 0]
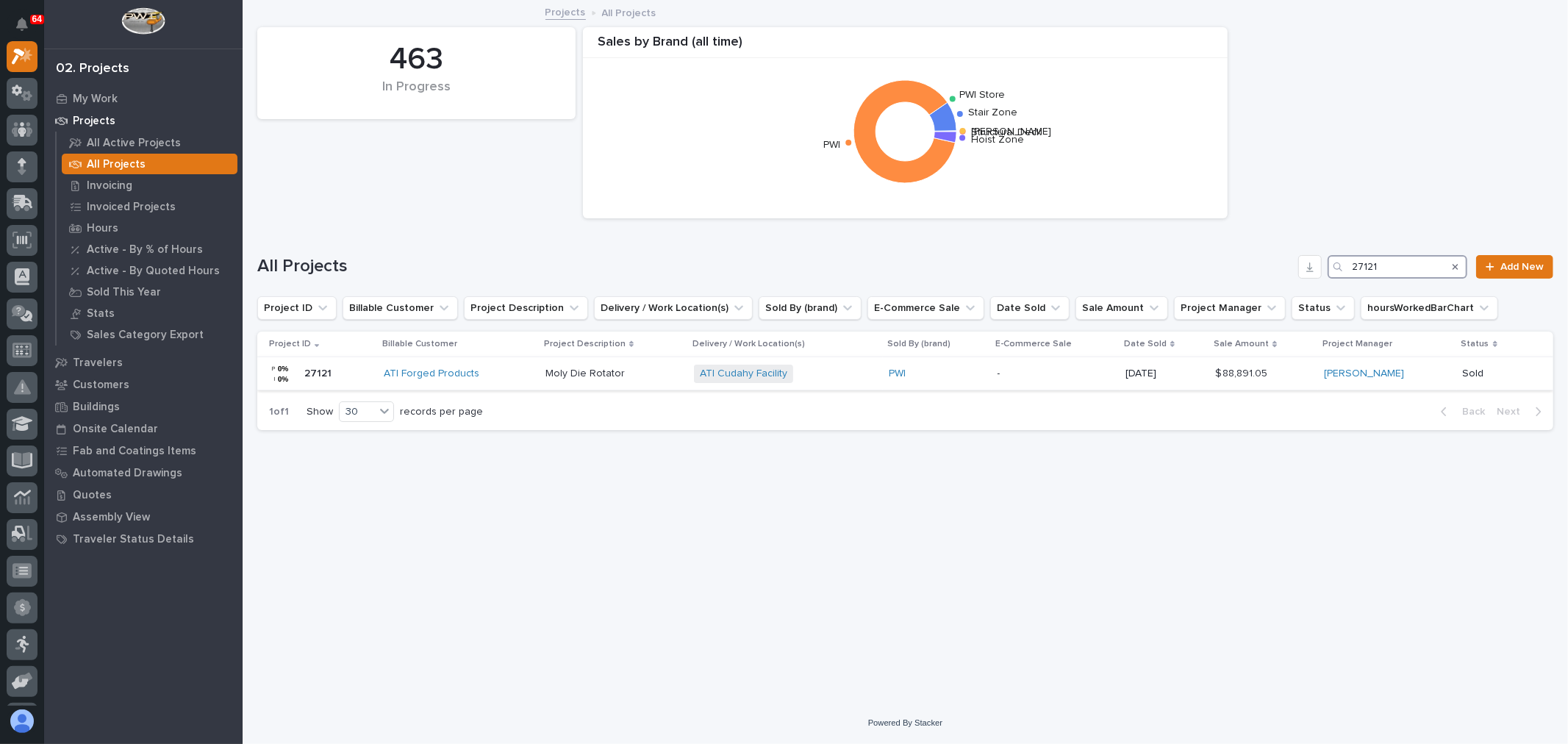
type input "27121"
click at [938, 368] on div "PWI" at bounding box center [937, 373] width 97 height 13
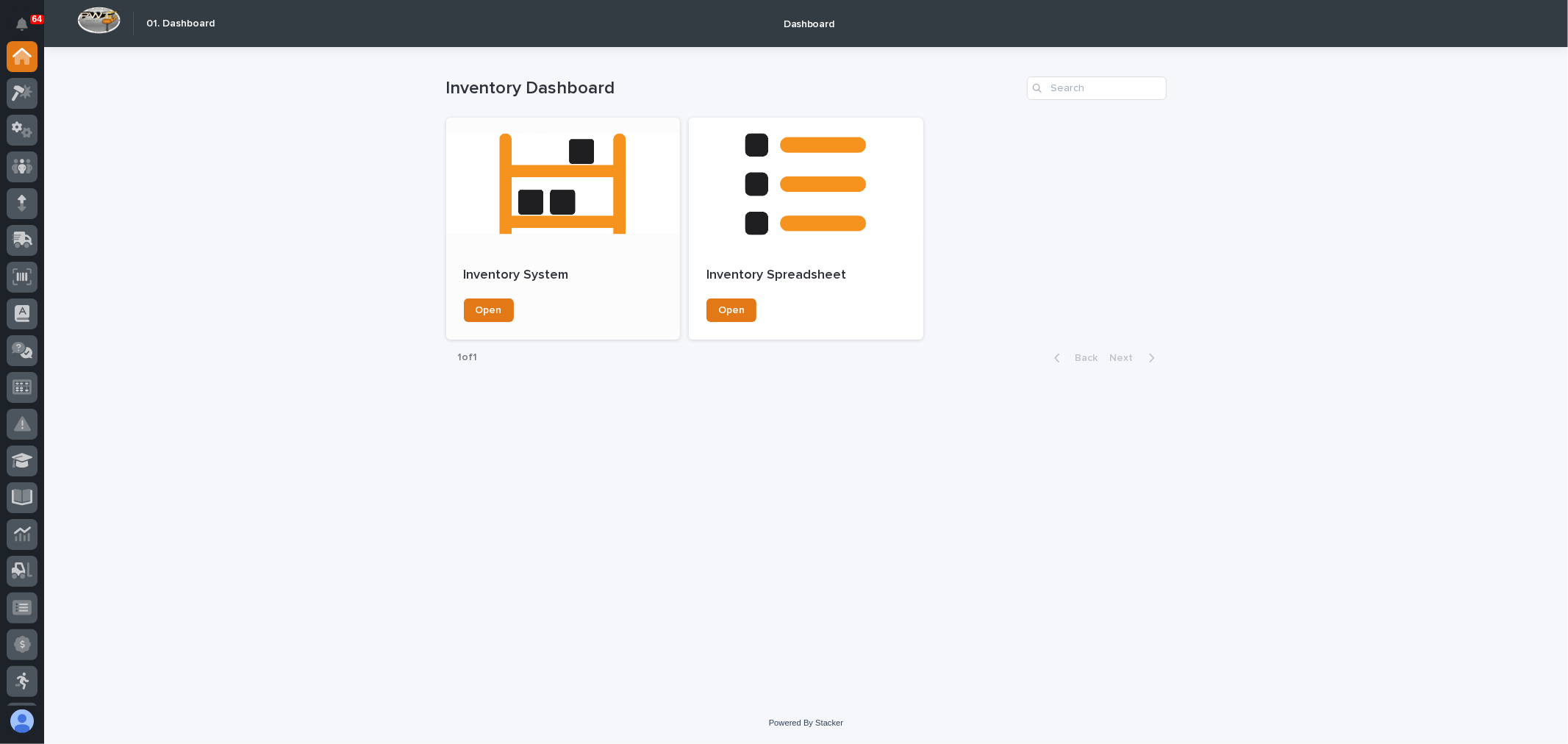
click at [534, 224] on div at bounding box center [563, 183] width 234 height 132
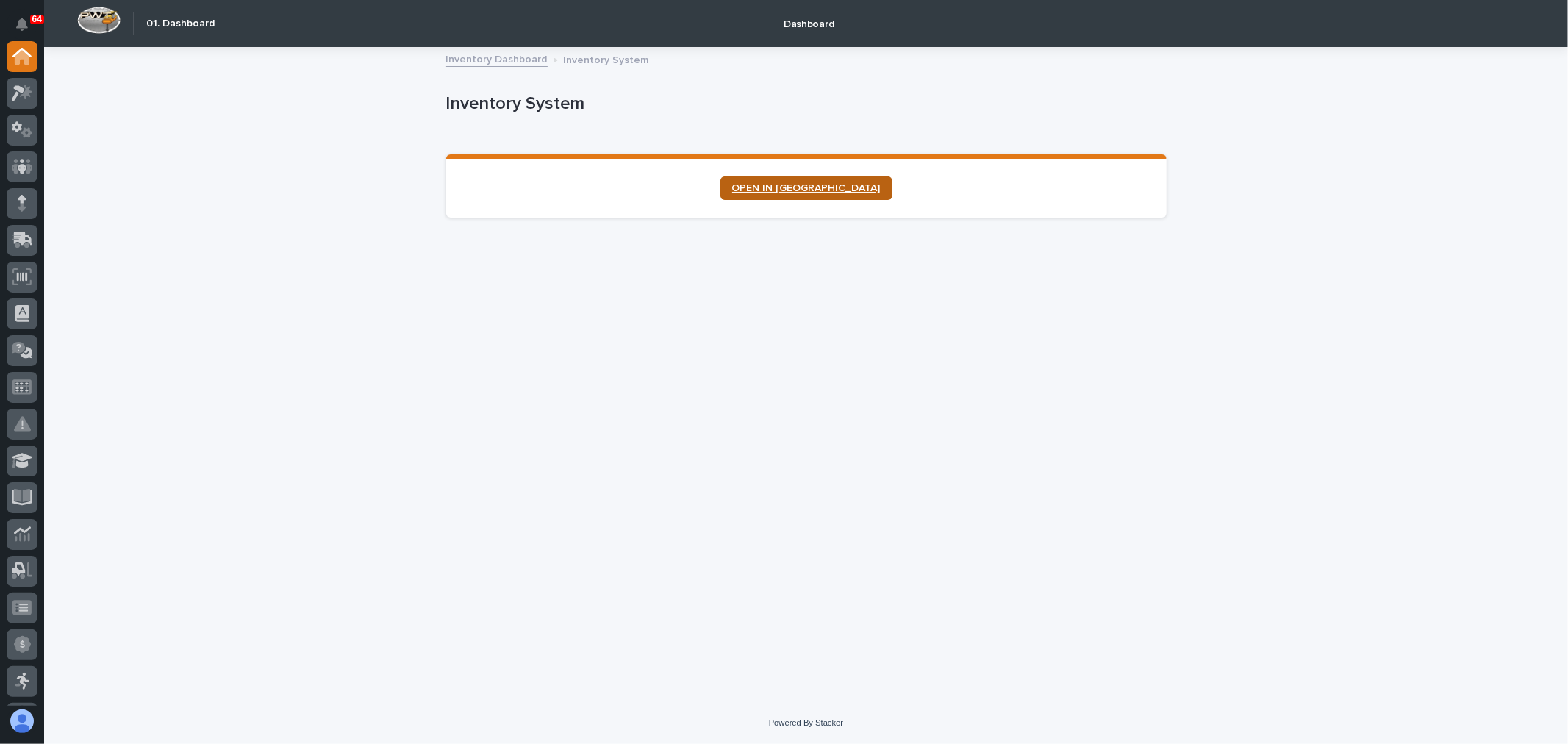
click at [781, 191] on span "OPEN IN [GEOGRAPHIC_DATA]" at bounding box center [806, 188] width 148 height 10
